Goal: Information Seeking & Learning: Learn about a topic

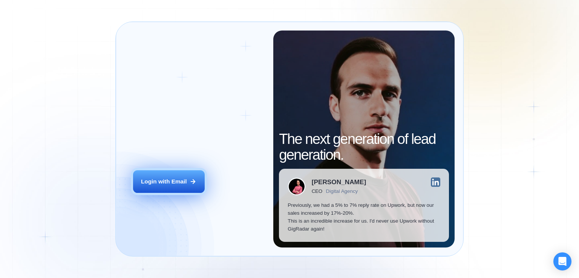
drag, startPoint x: 0, startPoint y: 0, endPoint x: 172, endPoint y: 181, distance: 249.5
click at [172, 181] on div "Login with Email" at bounding box center [164, 182] width 46 height 8
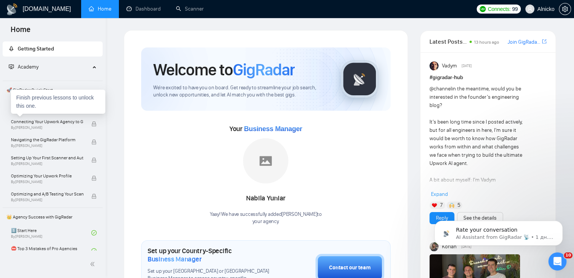
click at [47, 107] on div "Finish previous lessons to unlock this one." at bounding box center [58, 102] width 94 height 24
click at [49, 130] on div "Connecting Your Upwork Agency to GigRadar By Vlad Timinsky" at bounding box center [51, 124] width 80 height 17
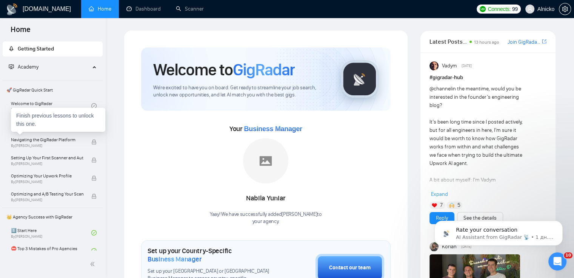
click at [43, 130] on div "Finish previous lessons to unlock this one." at bounding box center [58, 120] width 94 height 24
click at [53, 106] on link "Welcome to GigRadar By Vlad Timinsky" at bounding box center [51, 106] width 80 height 17
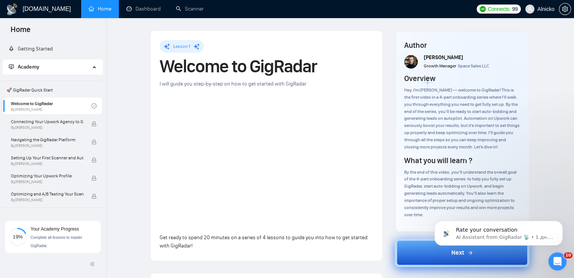
click at [476, 262] on button "Next" at bounding box center [462, 253] width 135 height 29
